Goal: Task Accomplishment & Management: Use online tool/utility

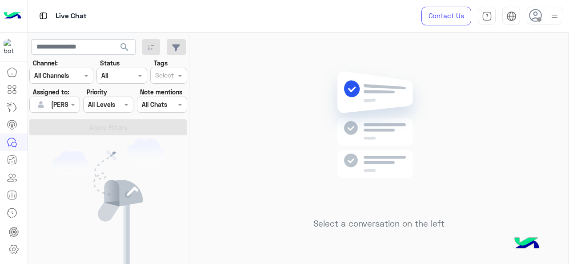
click at [55, 108] on div at bounding box center [54, 104] width 49 height 10
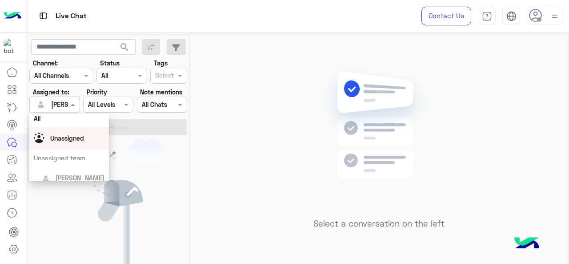
scroll to position [3, 0]
click at [74, 144] on div "Unassigned" at bounding box center [69, 139] width 71 height 16
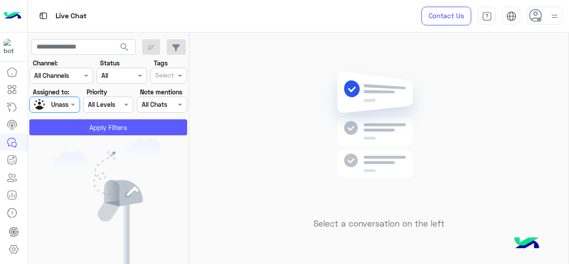
click at [75, 130] on button "Apply Filters" at bounding box center [108, 127] width 158 height 16
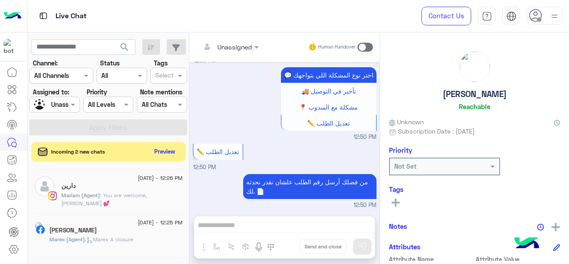
scroll to position [480, 0]
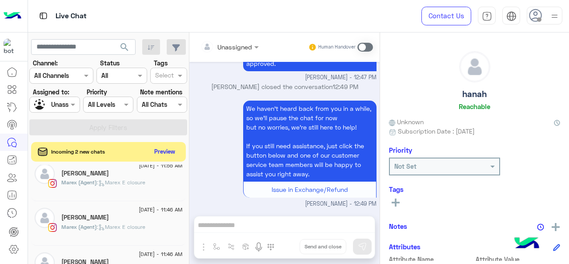
scroll to position [686, 0]
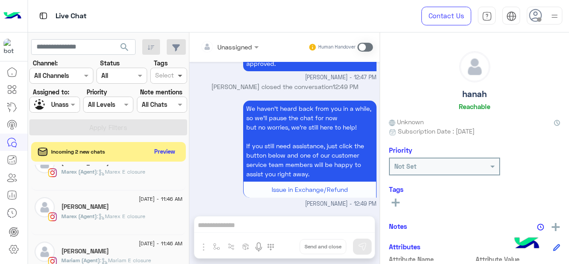
click at [185, 75] on span at bounding box center [181, 75] width 11 height 9
click at [173, 91] on div "J FOLLOW UP" at bounding box center [169, 92] width 28 height 9
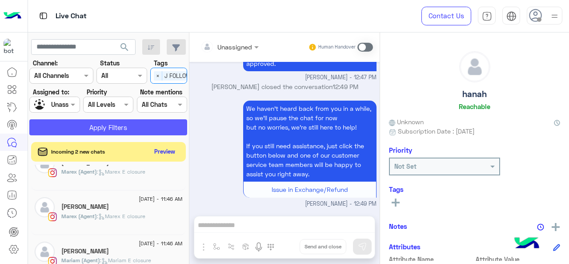
click at [129, 126] on button "Apply Filters" at bounding box center [108, 127] width 158 height 16
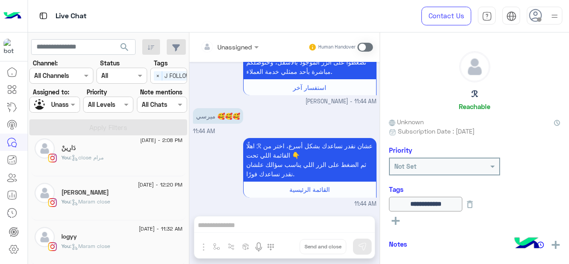
scroll to position [53, 0]
click at [117, 203] on div "You : Maram close" at bounding box center [121, 206] width 121 height 16
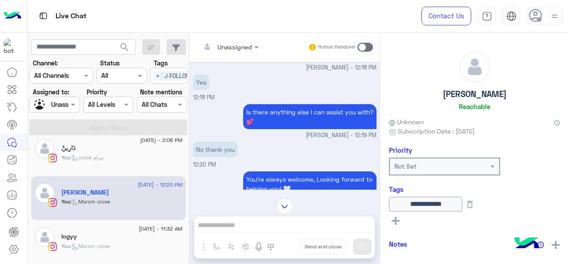
scroll to position [198, 0]
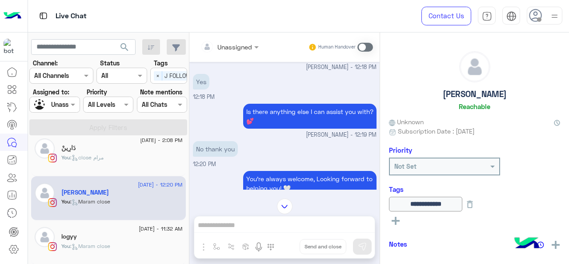
click at [84, 244] on span ": Maram close" at bounding box center [90, 245] width 40 height 7
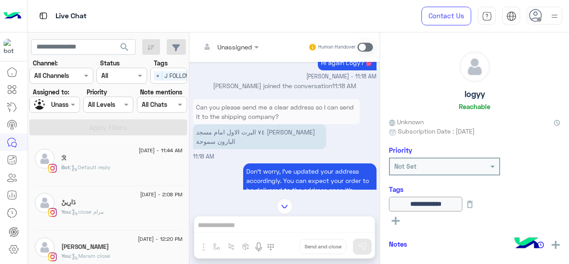
click at [103, 204] on div "دَارِينْ" at bounding box center [121, 202] width 121 height 9
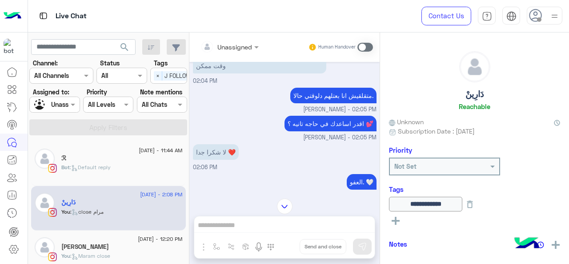
scroll to position [483, 0]
click at [100, 165] on span ": Default reply" at bounding box center [90, 167] width 41 height 7
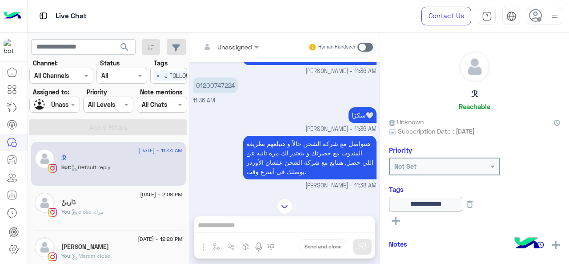
scroll to position [554, 0]
click at [157, 74] on span "×" at bounding box center [158, 75] width 8 height 9
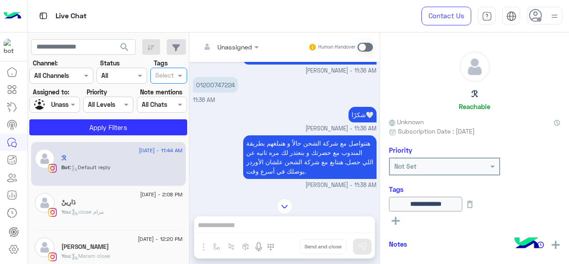
scroll to position [0, 0]
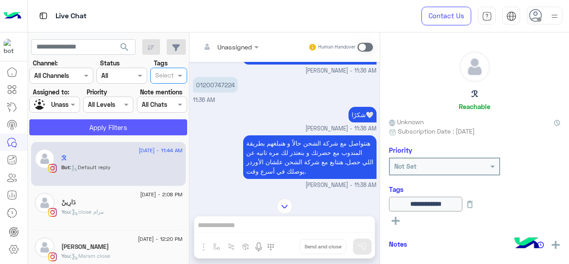
click at [143, 131] on button "Apply Filters" at bounding box center [108, 127] width 158 height 16
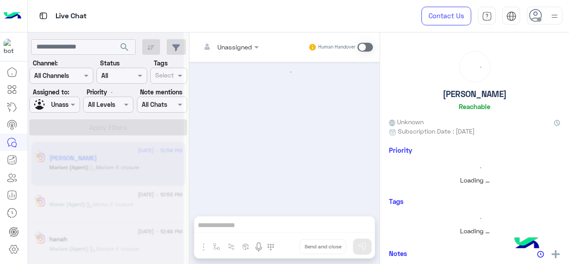
click at [178, 75] on div at bounding box center [106, 136] width 156 height 264
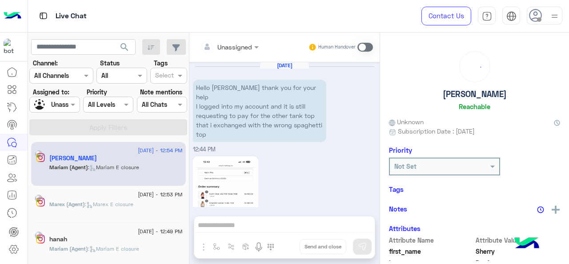
scroll to position [459, 0]
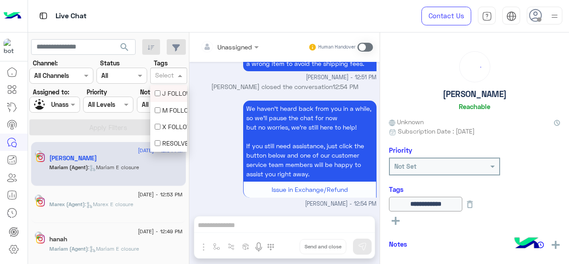
click at [180, 74] on span at bounding box center [181, 75] width 11 height 9
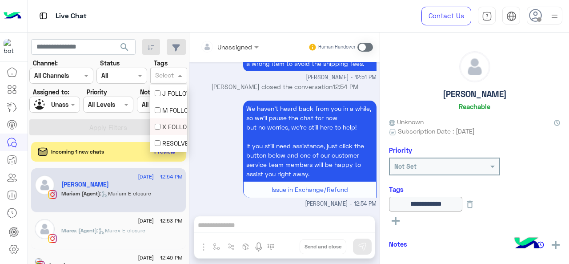
click at [175, 125] on div "X FOLLOW UP" at bounding box center [169, 126] width 28 height 9
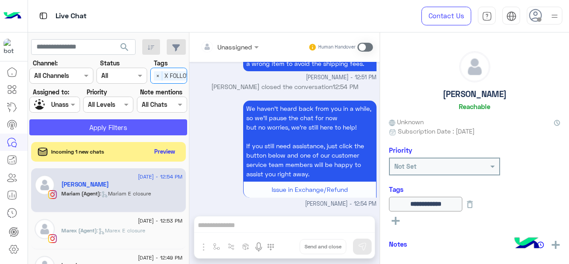
click at [143, 123] on button "Apply Filters" at bounding box center [108, 127] width 158 height 16
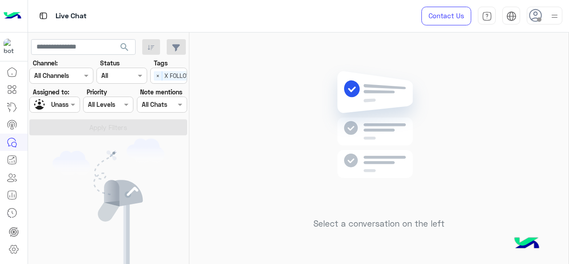
click at [157, 75] on span "×" at bounding box center [158, 75] width 8 height 9
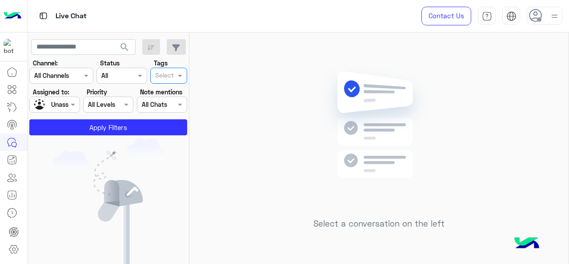
scroll to position [0, 0]
click at [181, 76] on span at bounding box center [181, 75] width 11 height 9
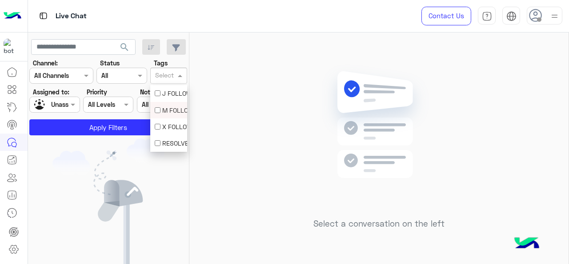
click at [167, 107] on div "M FOLLOW UP" at bounding box center [169, 109] width 28 height 9
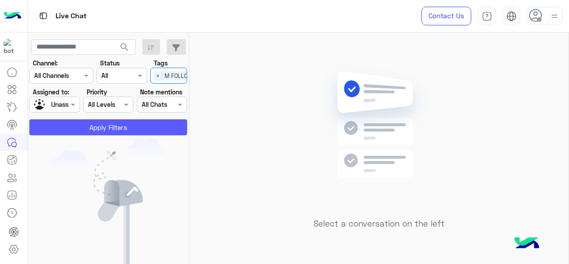
click at [147, 125] on button "Apply Filters" at bounding box center [108, 127] width 158 height 16
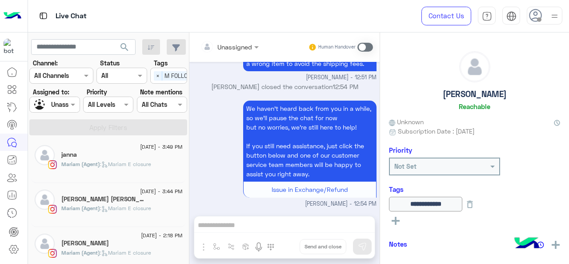
scroll to position [319, 0]
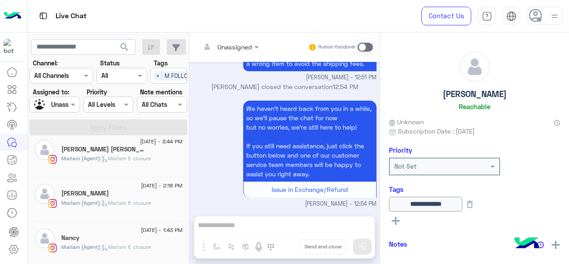
click at [118, 231] on div "[DATE] - 1:43 PM" at bounding box center [121, 231] width 121 height 6
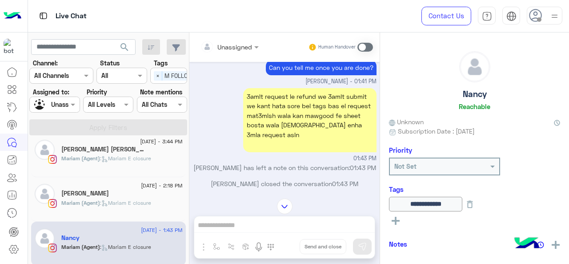
scroll to position [301, 0]
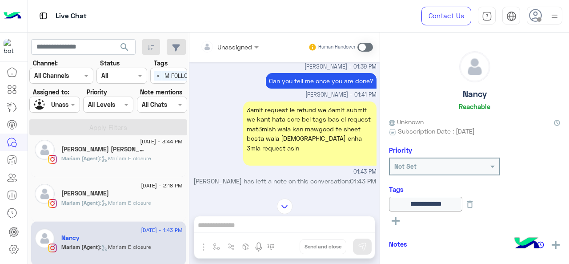
click at [117, 191] on div "[PERSON_NAME]" at bounding box center [121, 193] width 121 height 9
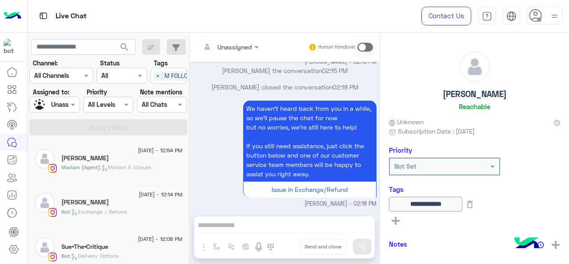
click at [104, 211] on span ": Exchange / Refund" at bounding box center [98, 211] width 57 height 7
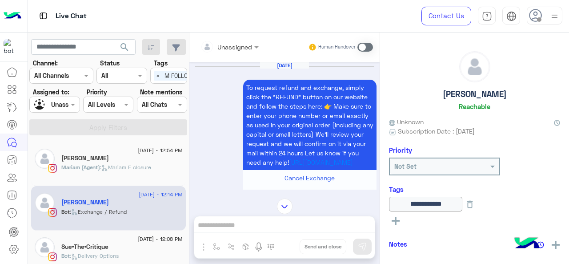
scroll to position [492, 0]
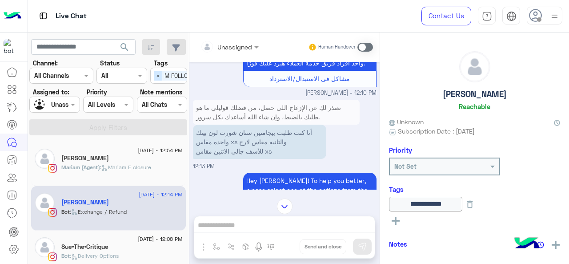
click at [161, 72] on span "×" at bounding box center [158, 75] width 8 height 9
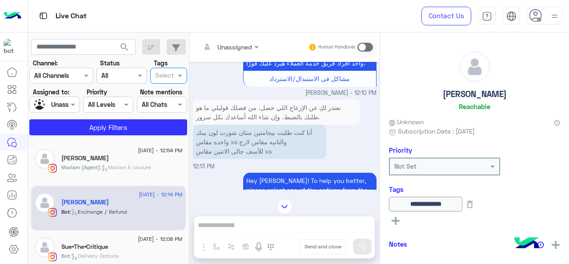
scroll to position [0, 0]
click at [181, 75] on span at bounding box center [181, 75] width 11 height 9
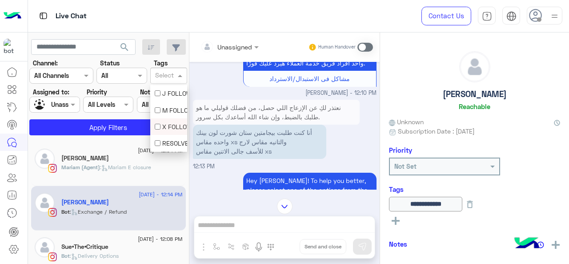
scroll to position [16, 0]
click at [172, 140] on div "F FOLLOW UP" at bounding box center [169, 143] width 28 height 9
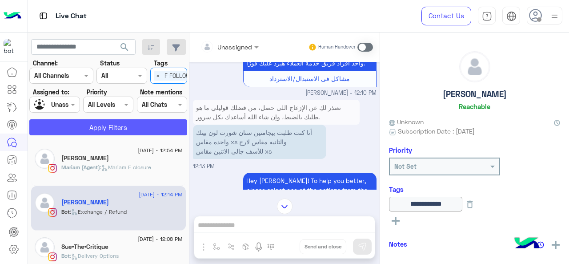
click at [134, 125] on button "Apply Filters" at bounding box center [108, 127] width 158 height 16
